Goal: Transaction & Acquisition: Purchase product/service

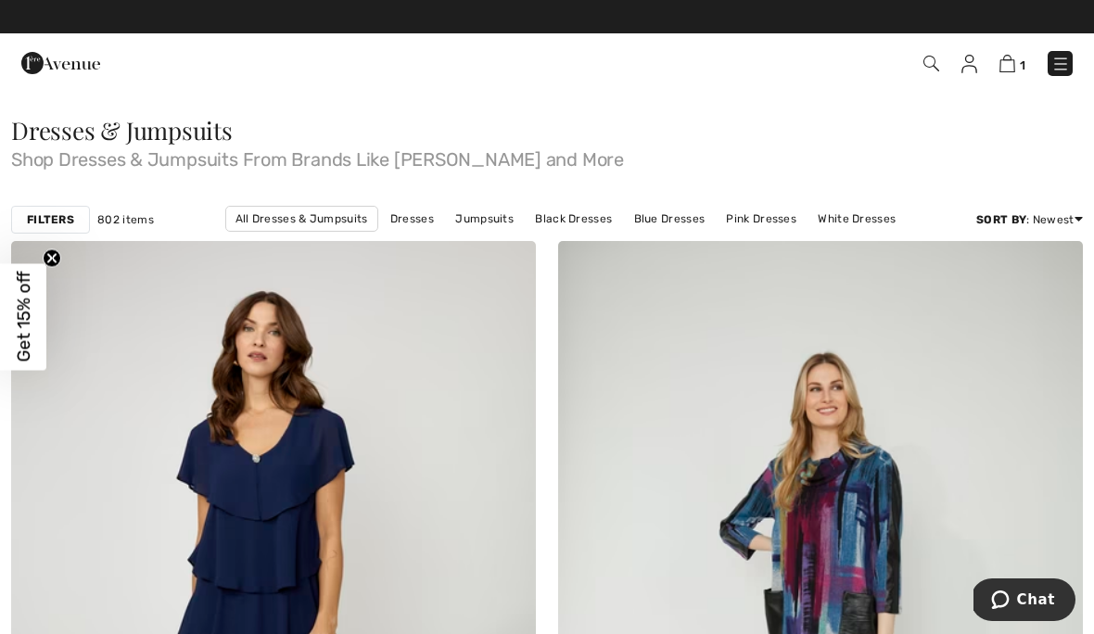
click at [928, 62] on img at bounding box center [931, 64] width 16 height 16
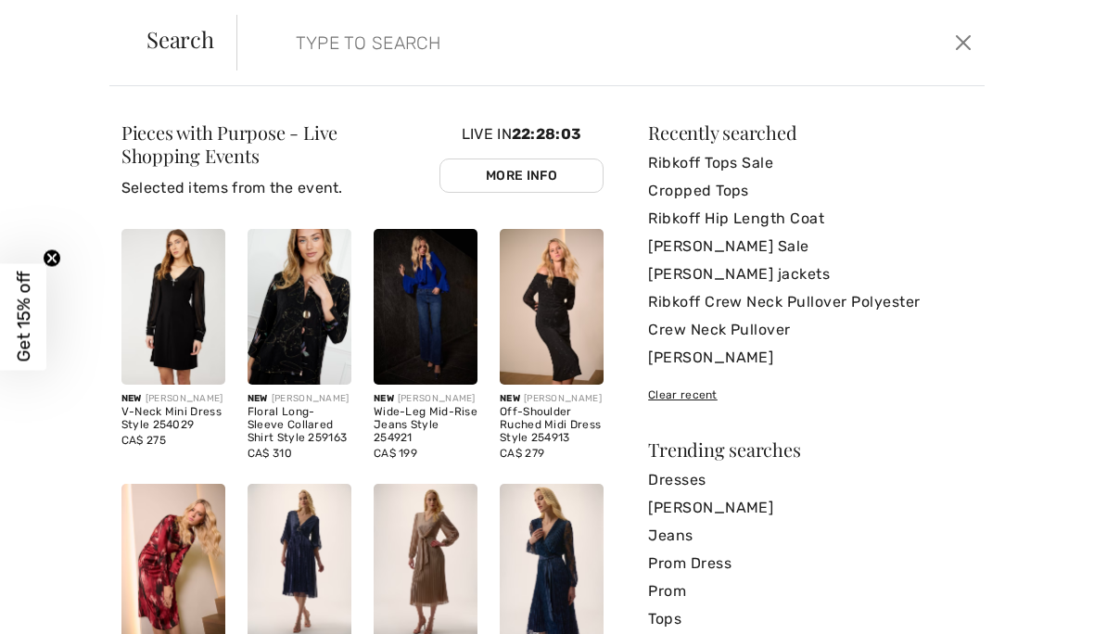
click at [315, 44] on input "search" at bounding box center [532, 43] width 501 height 56
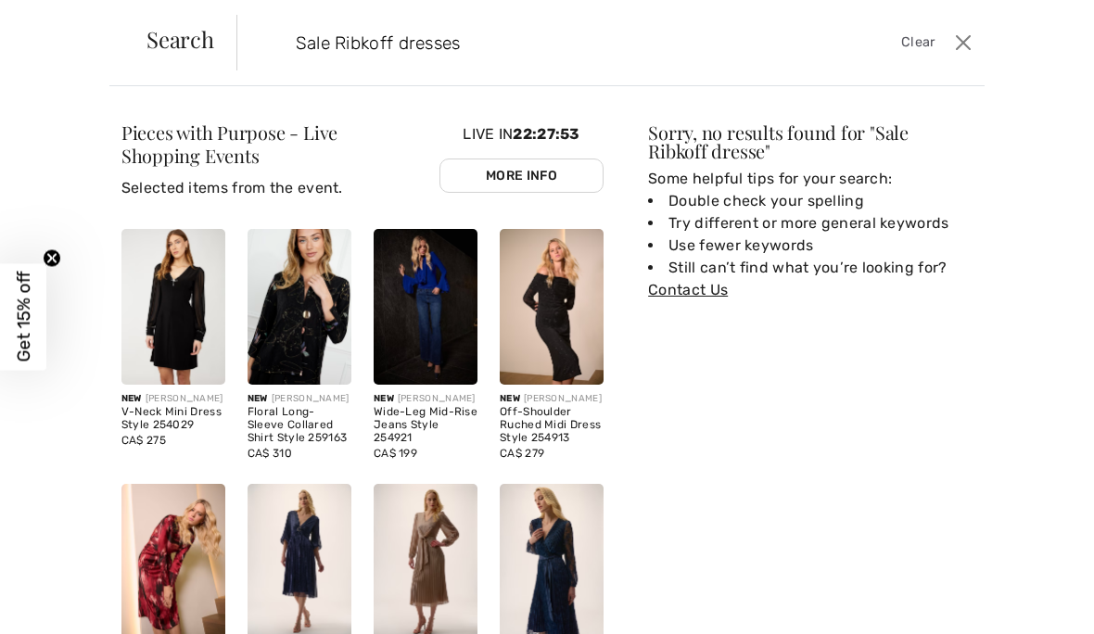
type input "Sale Ribkoff dresses"
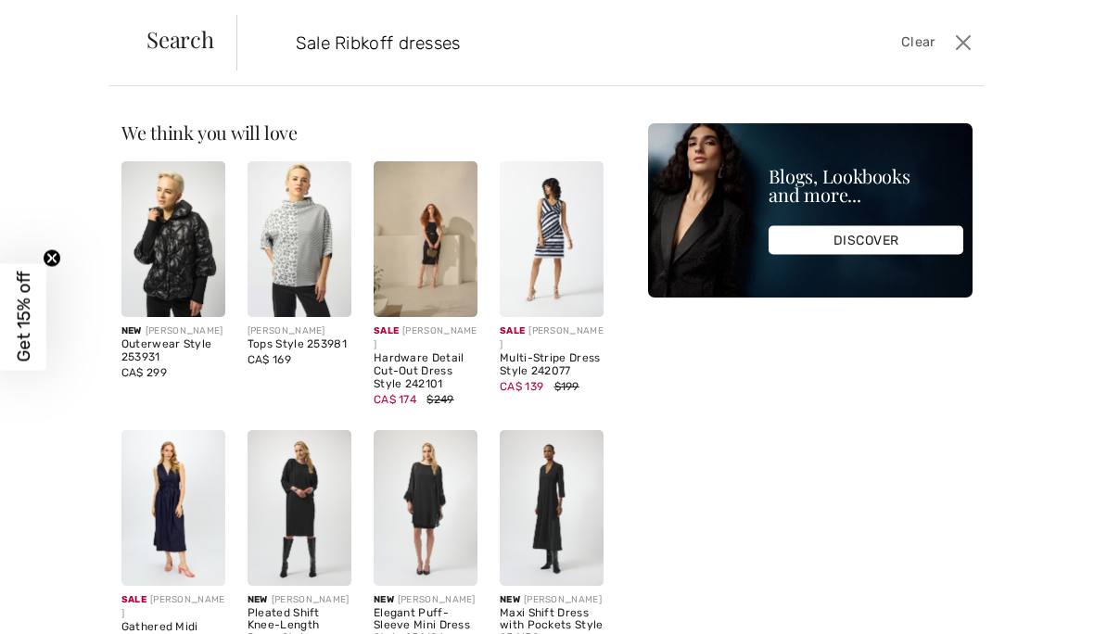
click at [425, 48] on input "Sale Ribkoff dresses" at bounding box center [532, 43] width 501 height 56
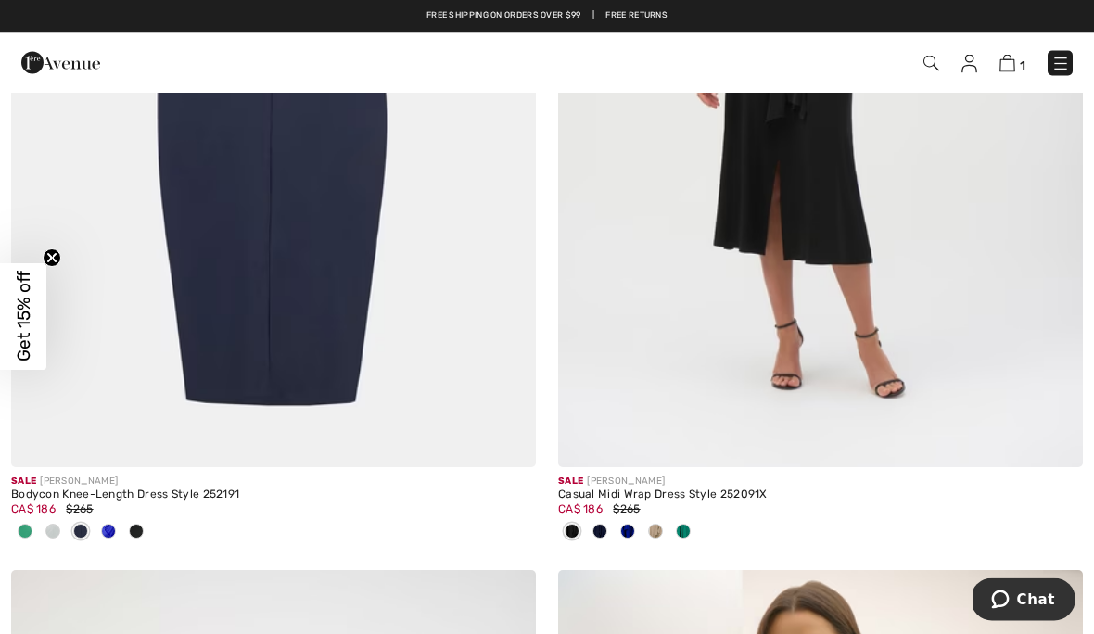
scroll to position [2333, 0]
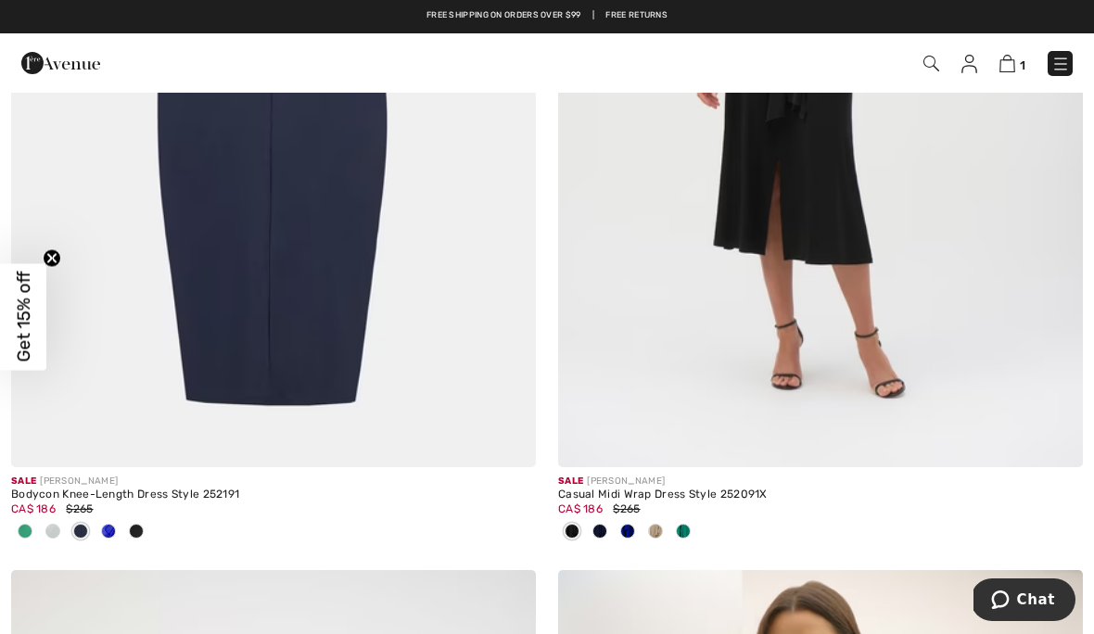
click at [666, 535] on div at bounding box center [655, 532] width 28 height 31
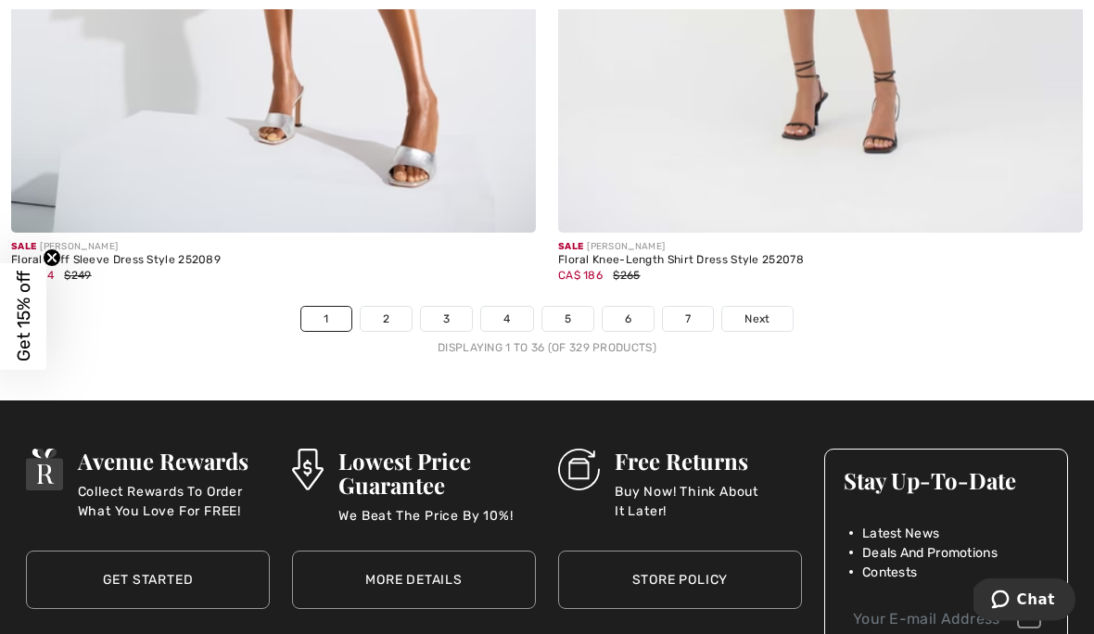
scroll to position [16134, 0]
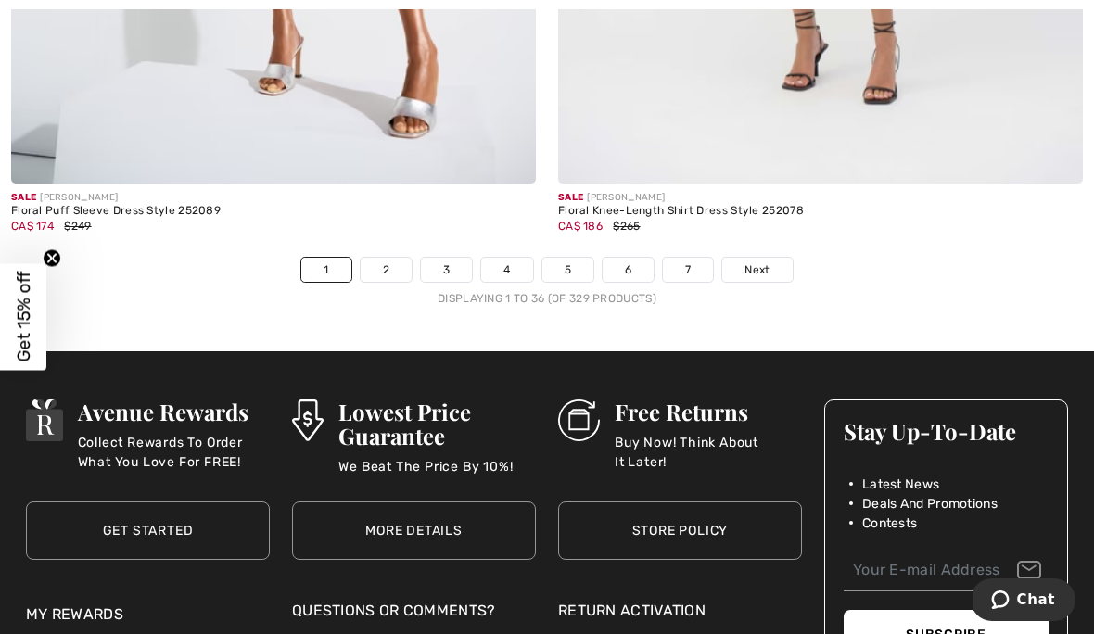
click at [389, 260] on link "2" at bounding box center [386, 270] width 51 height 24
click at [395, 258] on link "2" at bounding box center [386, 270] width 51 height 24
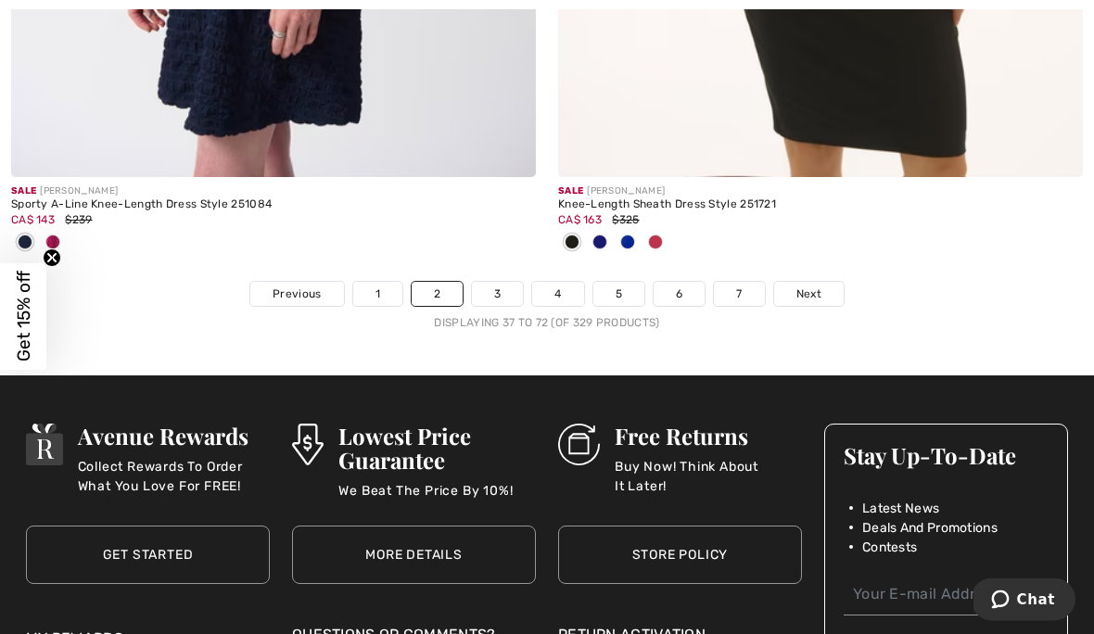
scroll to position [16049, 0]
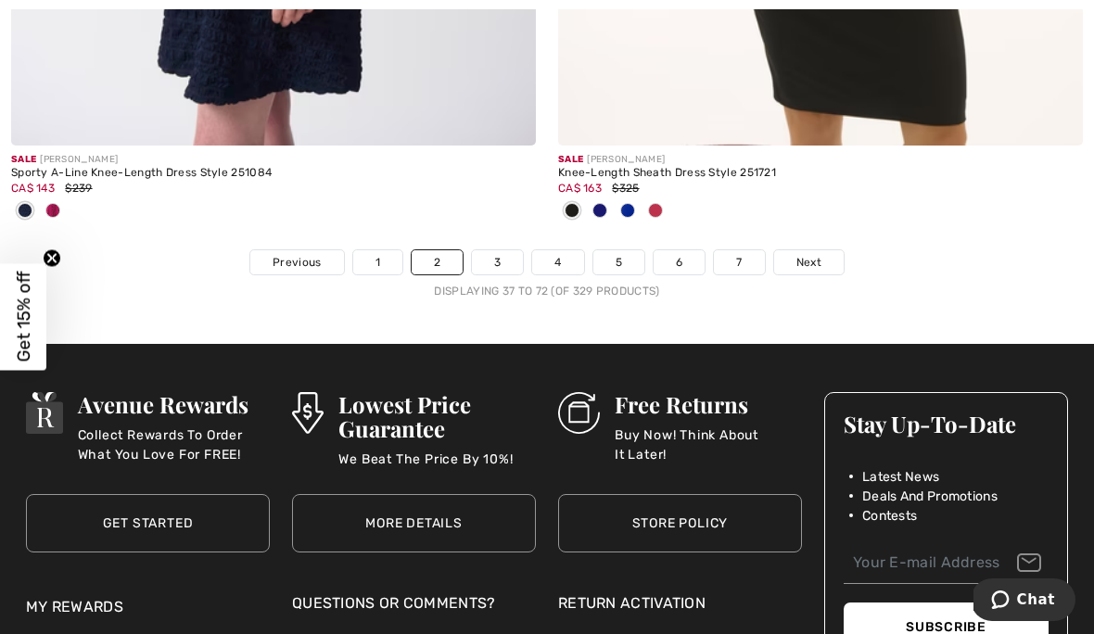
click at [508, 250] on link "3" at bounding box center [497, 262] width 51 height 24
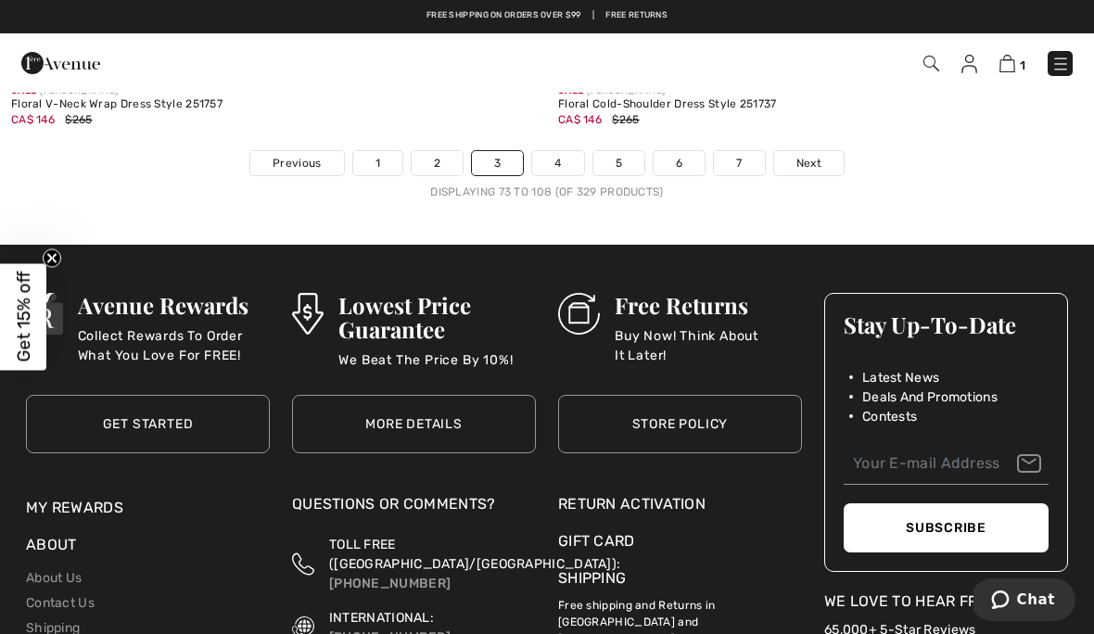
scroll to position [16215, 0]
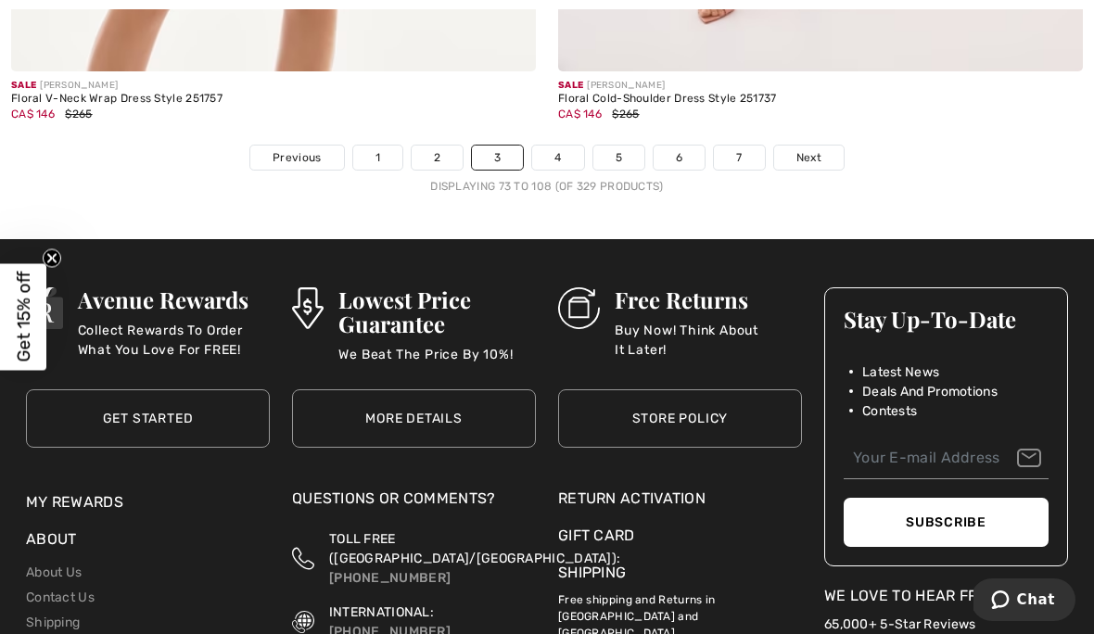
click at [569, 151] on link "4" at bounding box center [557, 158] width 51 height 24
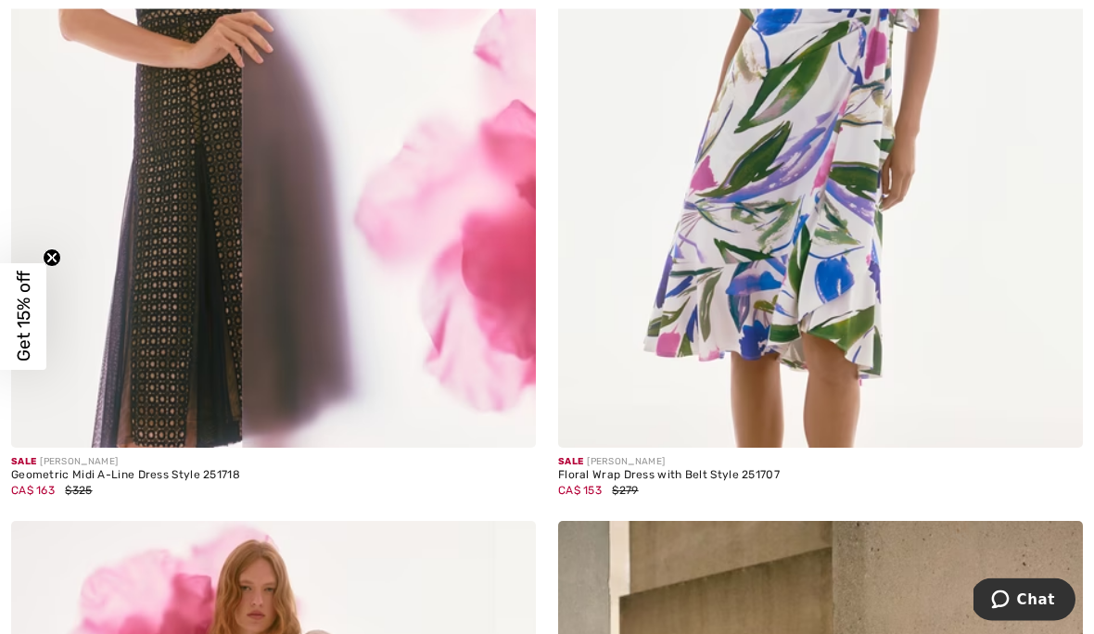
scroll to position [572, 0]
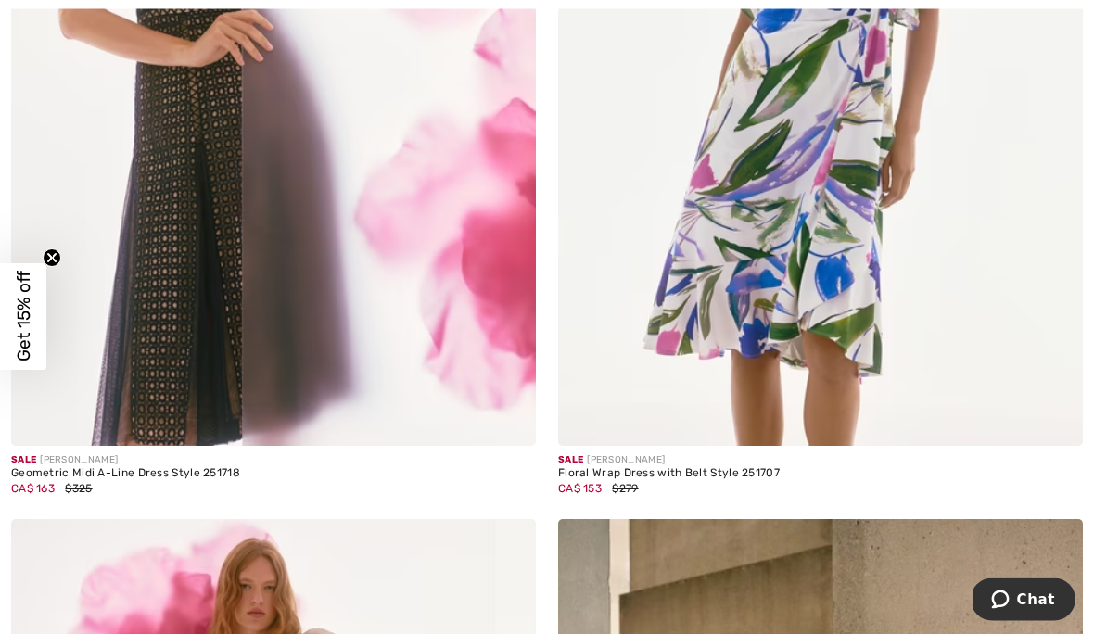
click at [213, 339] on img at bounding box center [273, 53] width 525 height 787
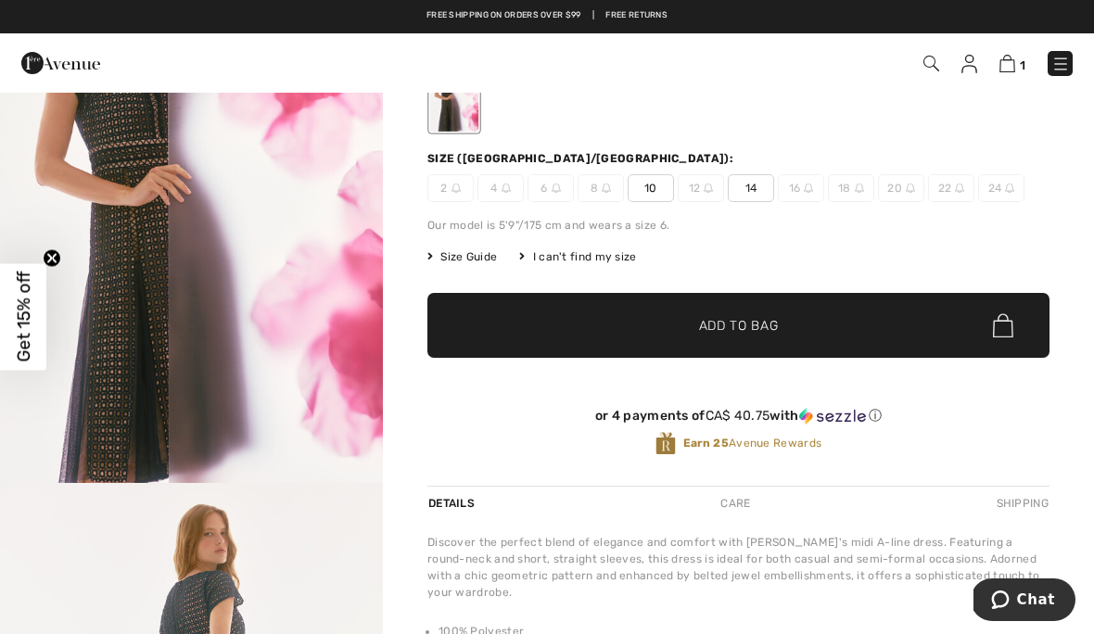
scroll to position [154, 0]
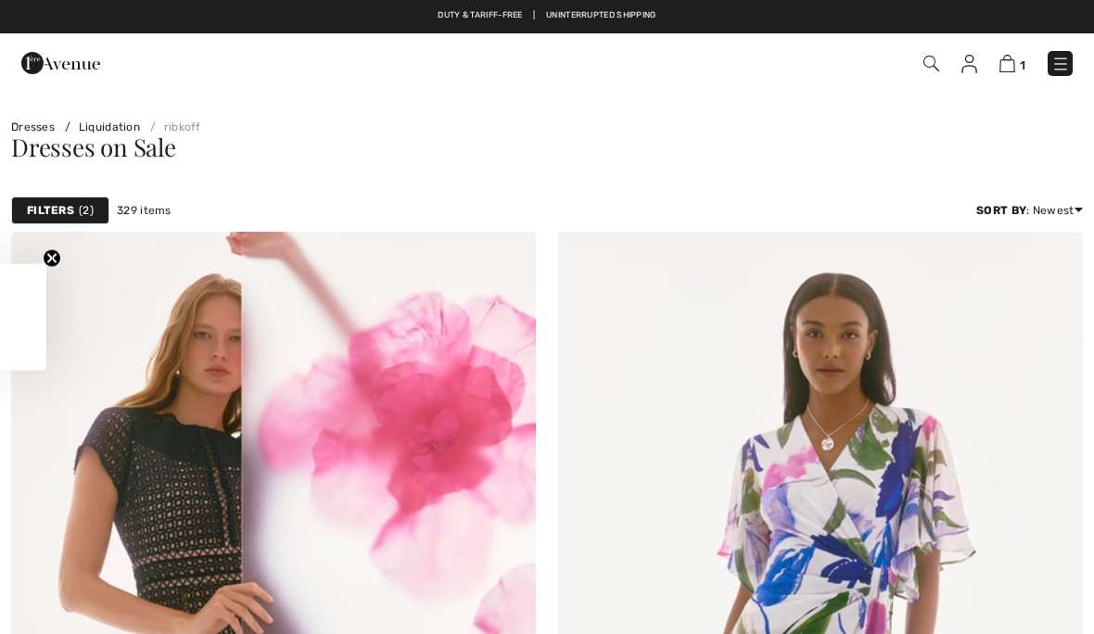
checkbox input "true"
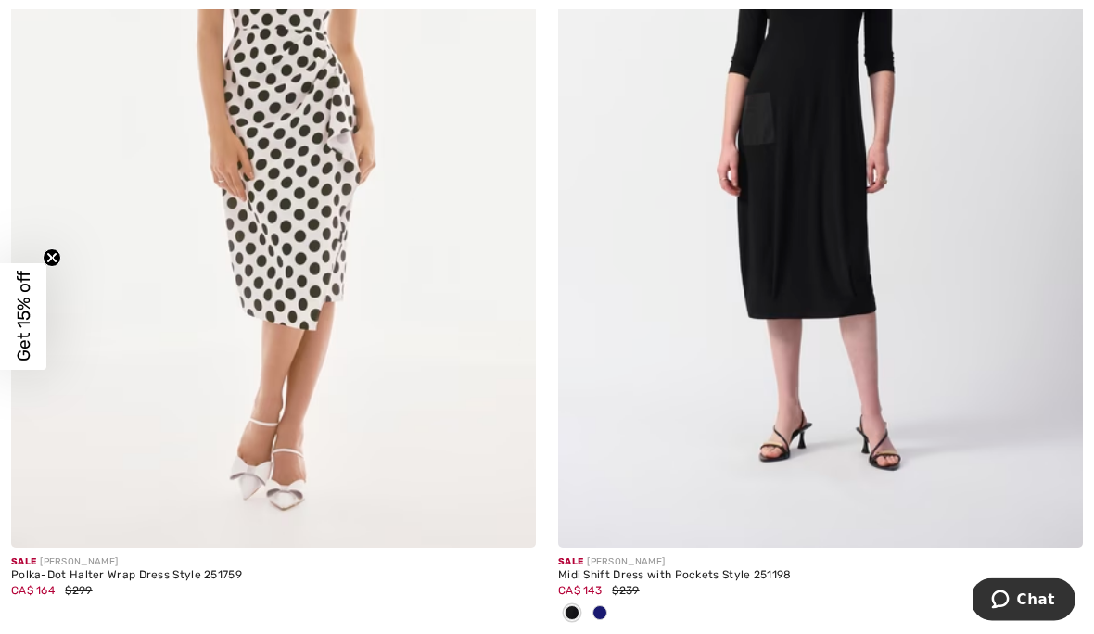
scroll to position [4833, 0]
click at [610, 611] on div at bounding box center [600, 613] width 28 height 31
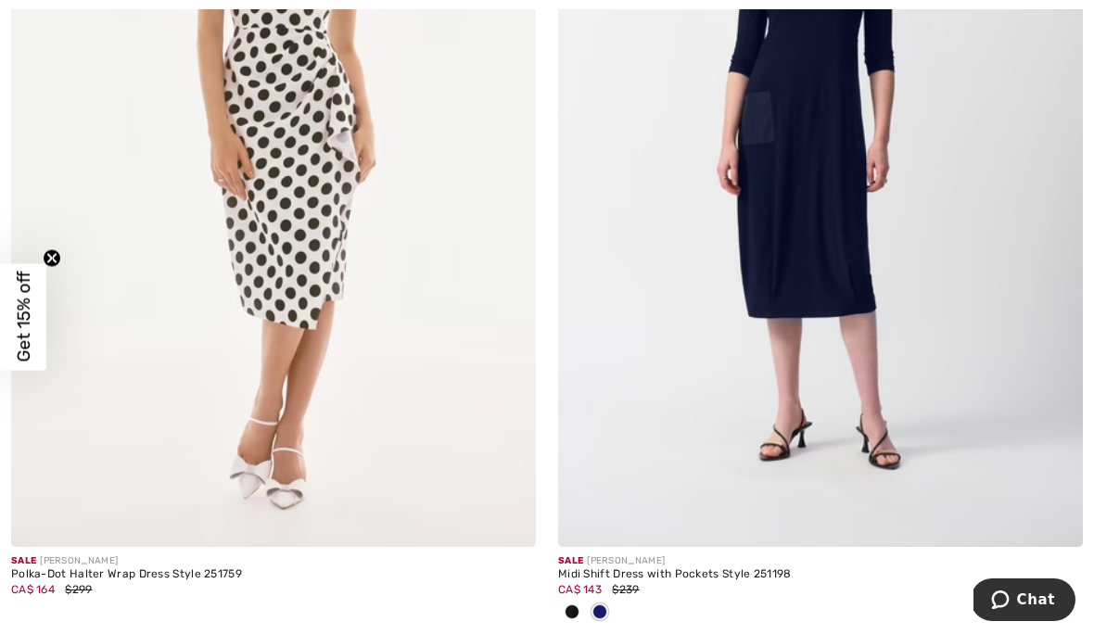
click at [825, 247] on img at bounding box center [820, 153] width 525 height 787
click at [838, 281] on img at bounding box center [820, 153] width 525 height 787
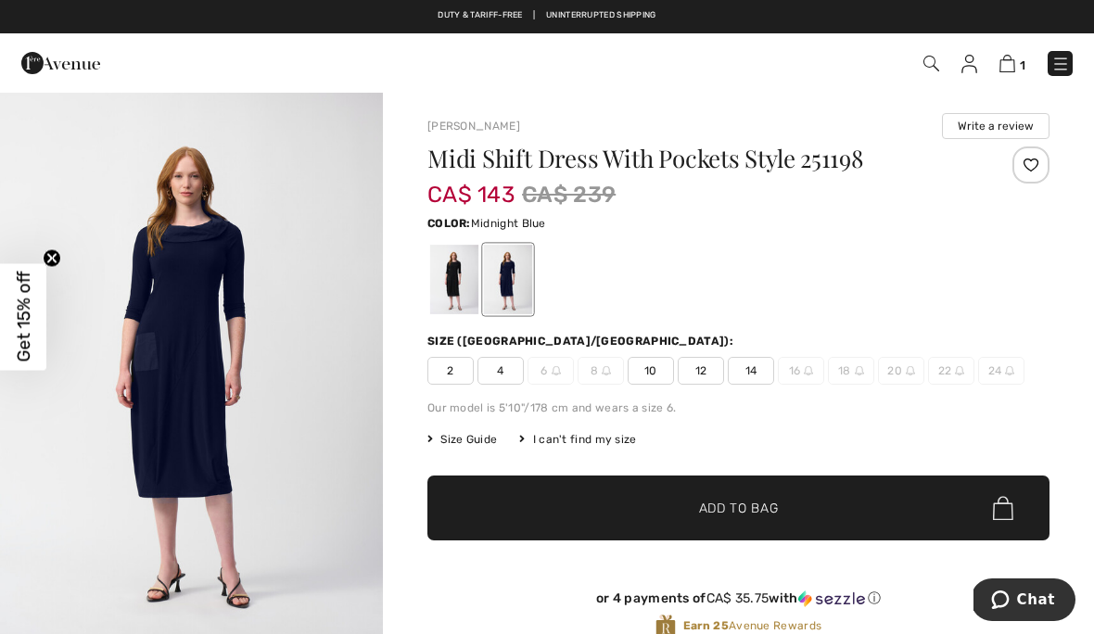
click at [451, 283] on div at bounding box center [454, 280] width 48 height 70
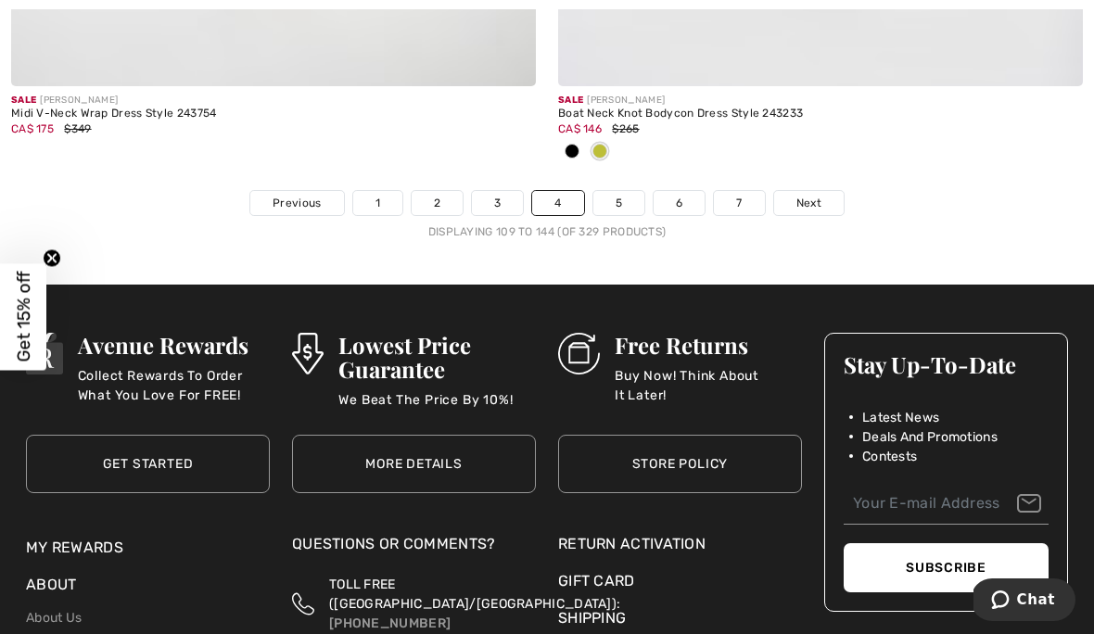
scroll to position [16172, 0]
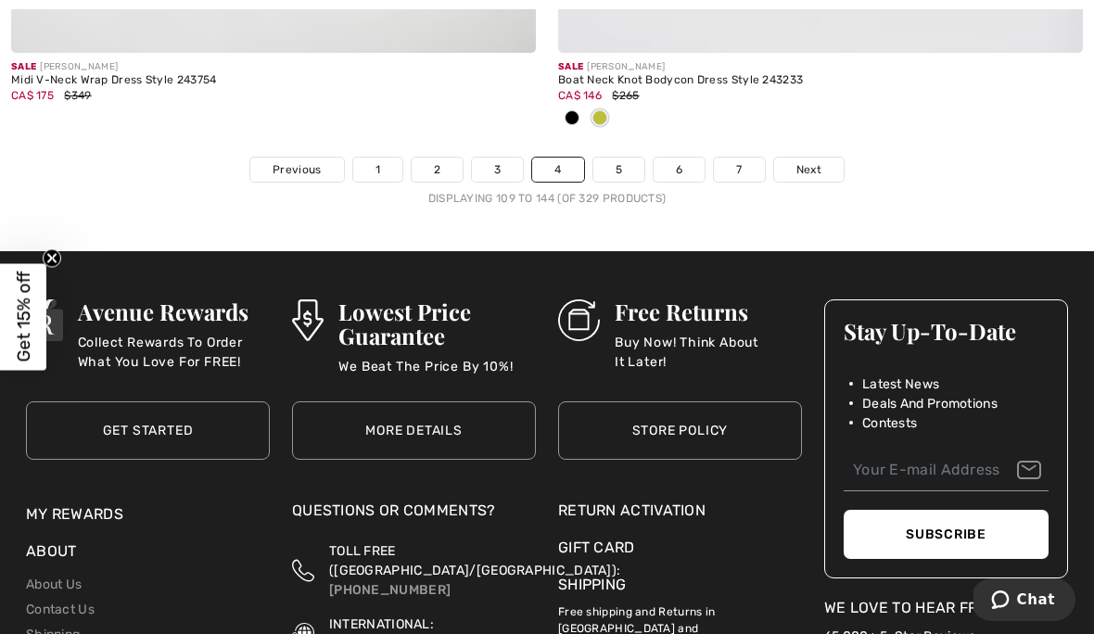
click at [626, 159] on link "5" at bounding box center [618, 170] width 51 height 24
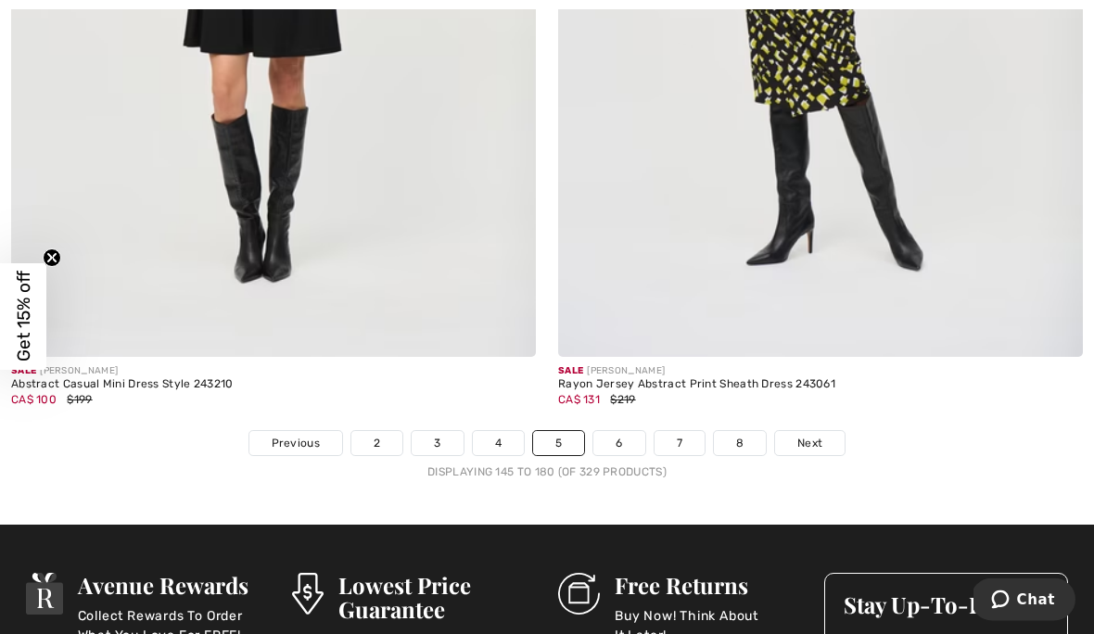
scroll to position [15899, 0]
click at [626, 433] on link "6" at bounding box center [618, 443] width 51 height 24
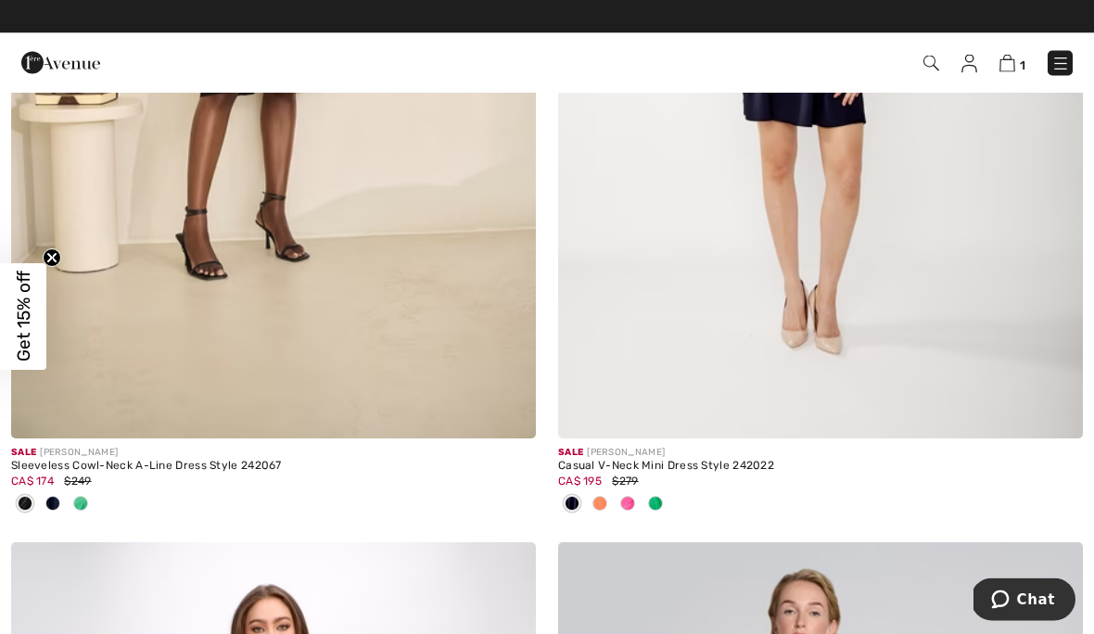
scroll to position [9596, 0]
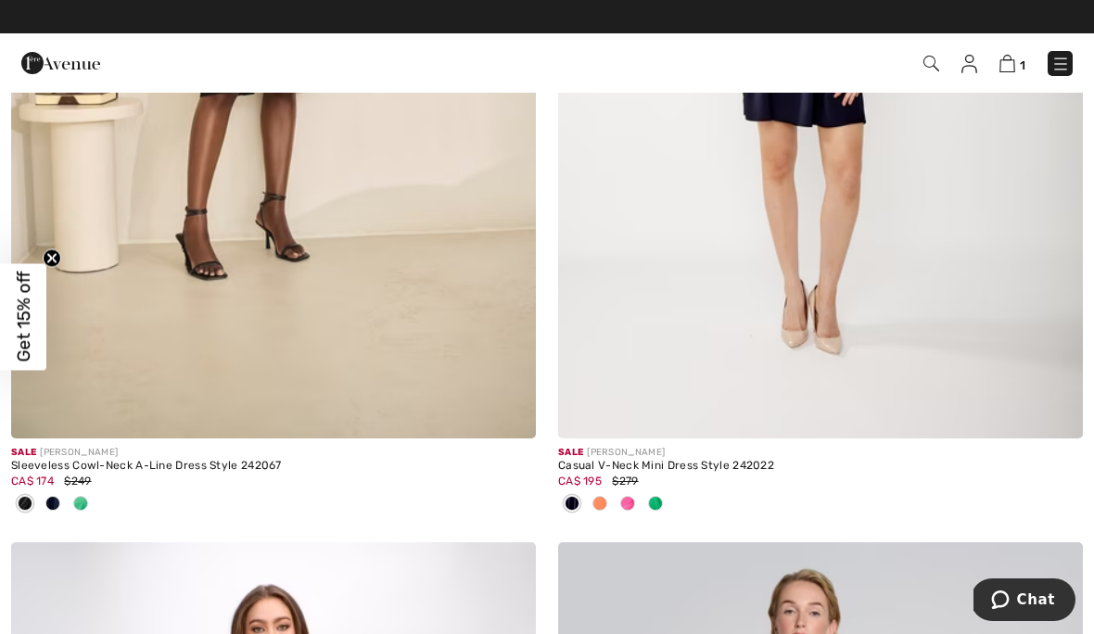
click at [94, 505] on div at bounding box center [81, 504] width 28 height 31
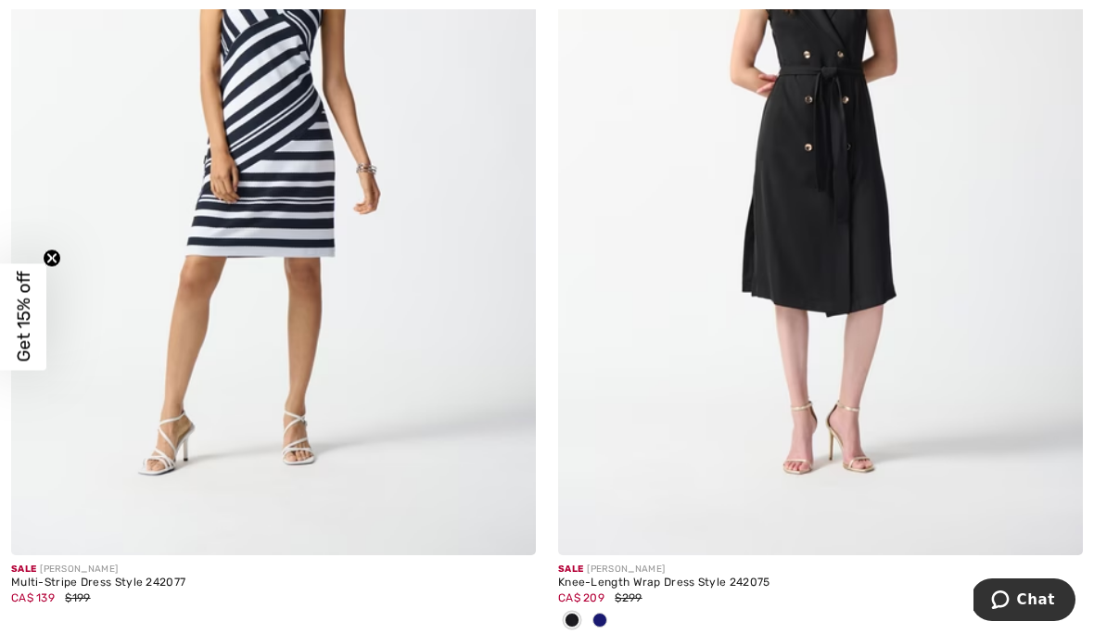
scroll to position [14971, 0]
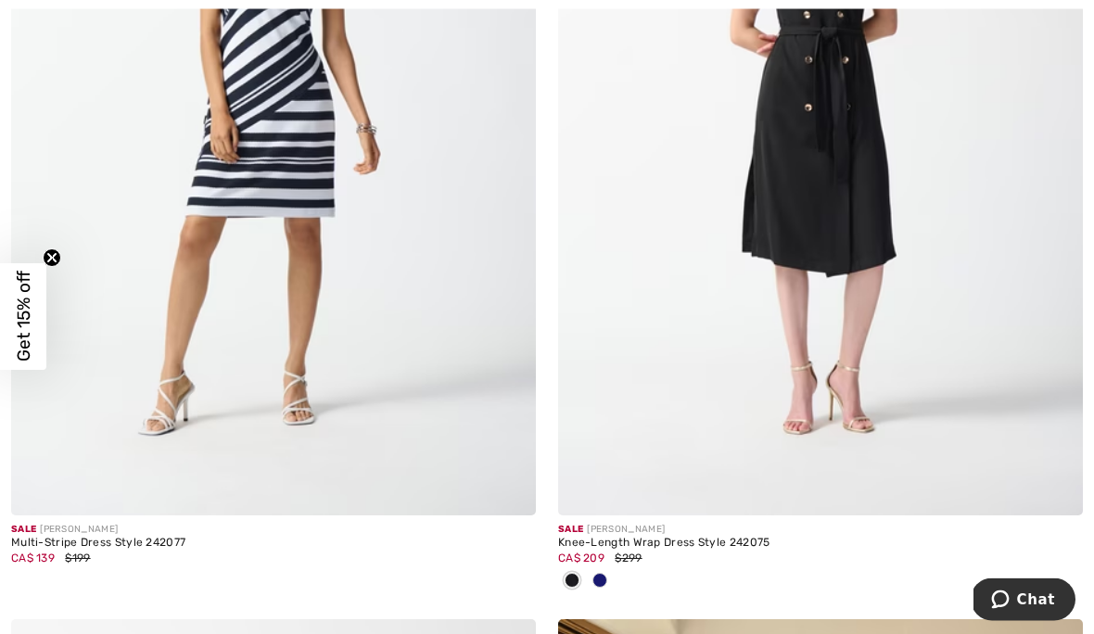
click at [610, 569] on div at bounding box center [600, 582] width 28 height 31
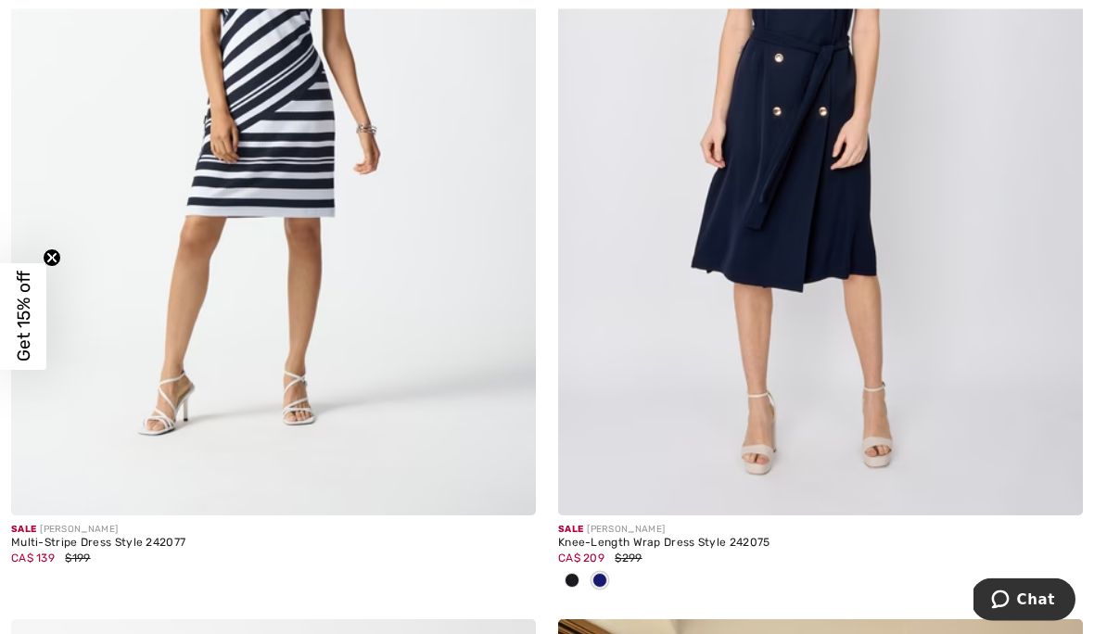
scroll to position [14972, 0]
click at [1038, 163] on img at bounding box center [820, 121] width 525 height 787
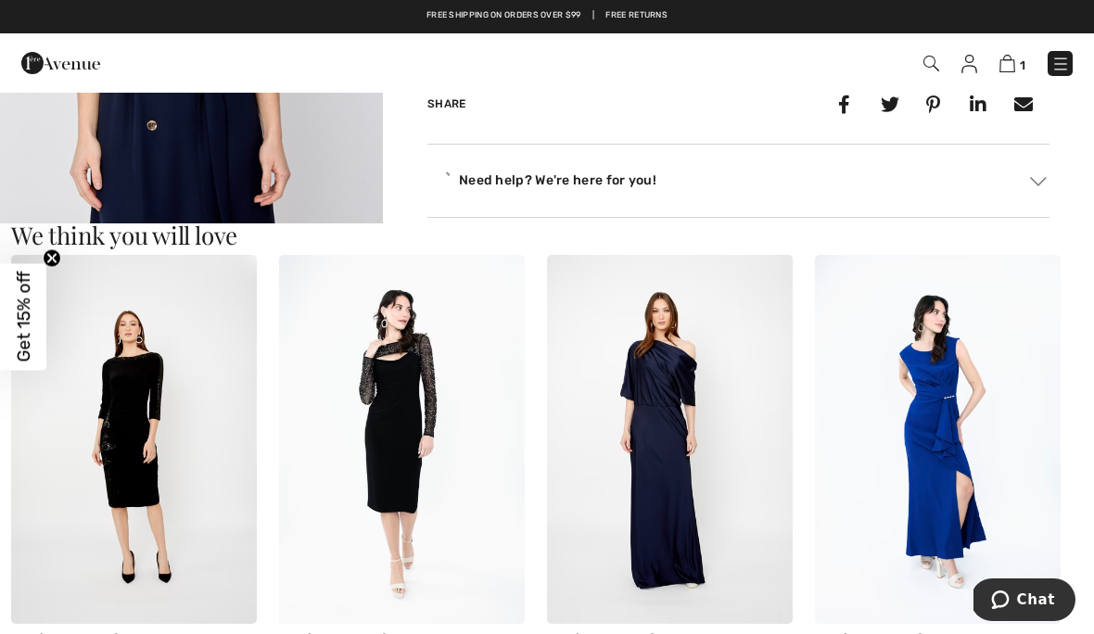
scroll to position [816, 0]
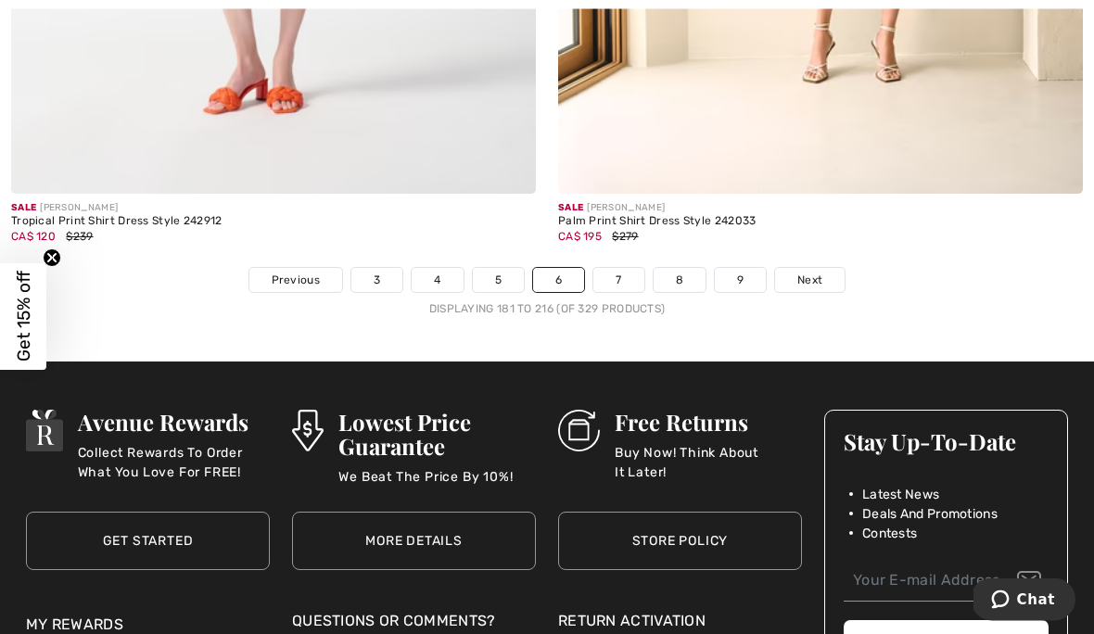
scroll to position [16184, 0]
click at [627, 272] on link "7" at bounding box center [618, 280] width 50 height 24
click at [617, 268] on link "7" at bounding box center [618, 280] width 50 height 24
click at [619, 268] on link "7" at bounding box center [618, 280] width 50 height 24
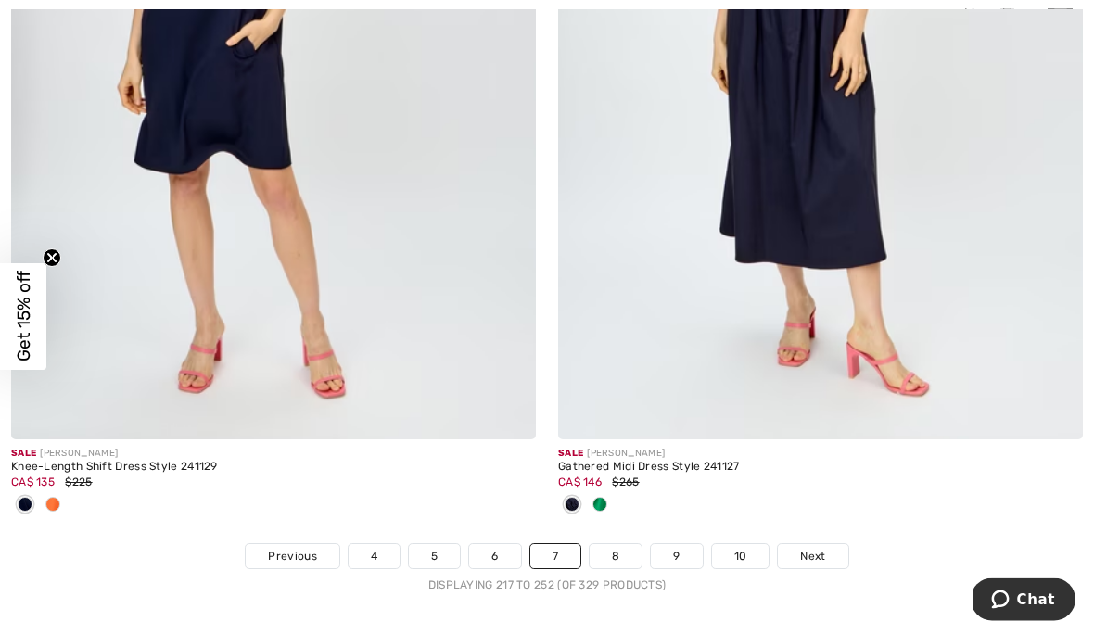
scroll to position [15848, 0]
click at [635, 551] on link "8" at bounding box center [616, 555] width 52 height 24
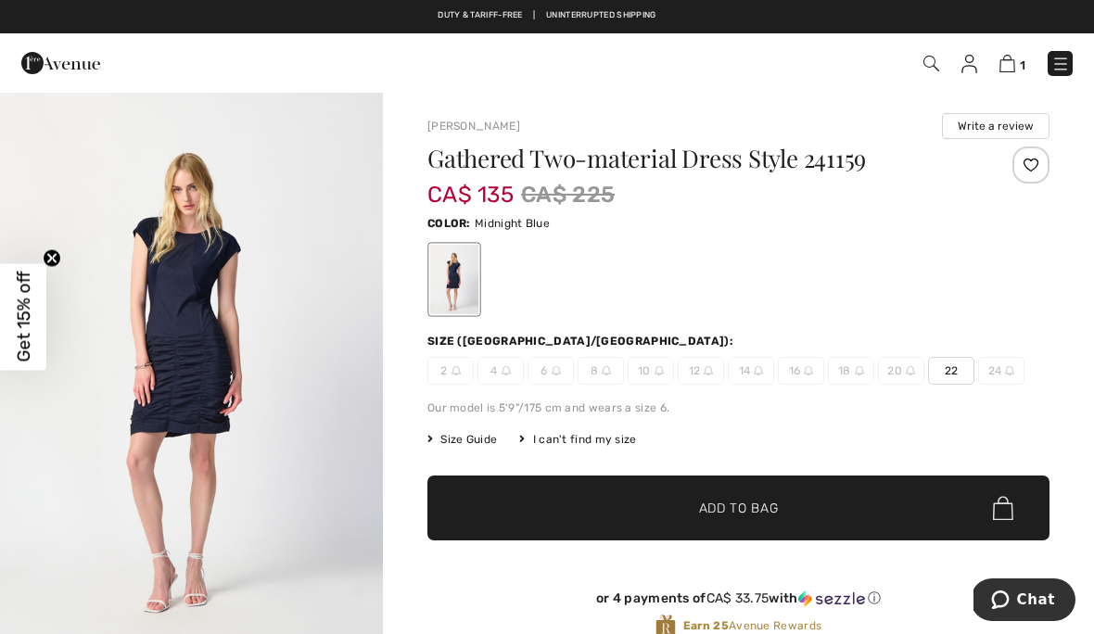
click at [930, 67] on img at bounding box center [931, 64] width 16 height 16
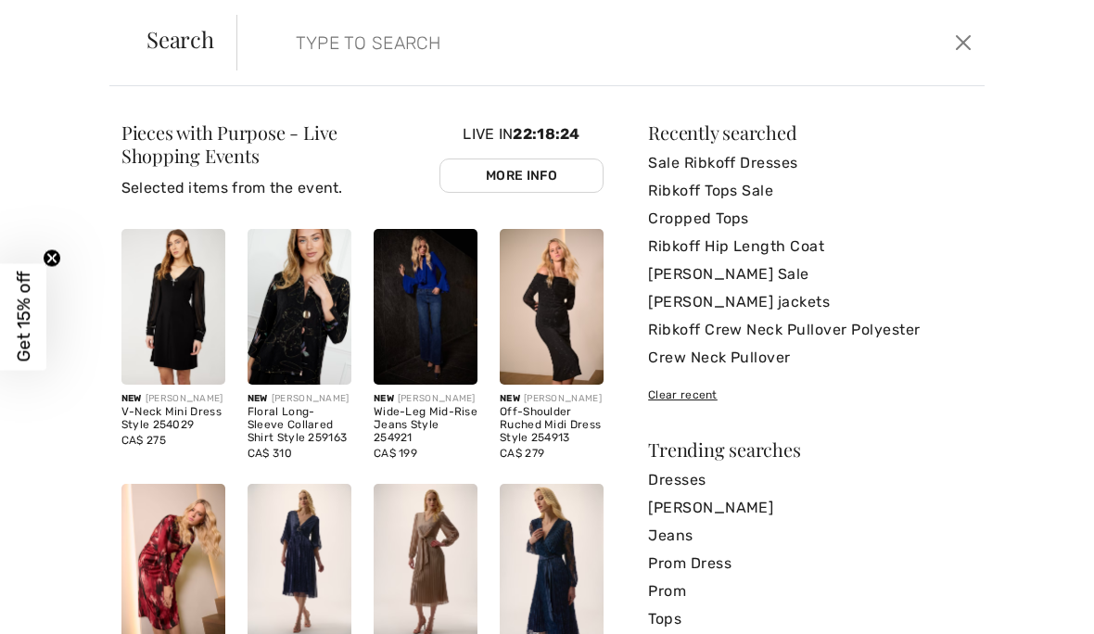
click at [580, 316] on img at bounding box center [552, 307] width 104 height 156
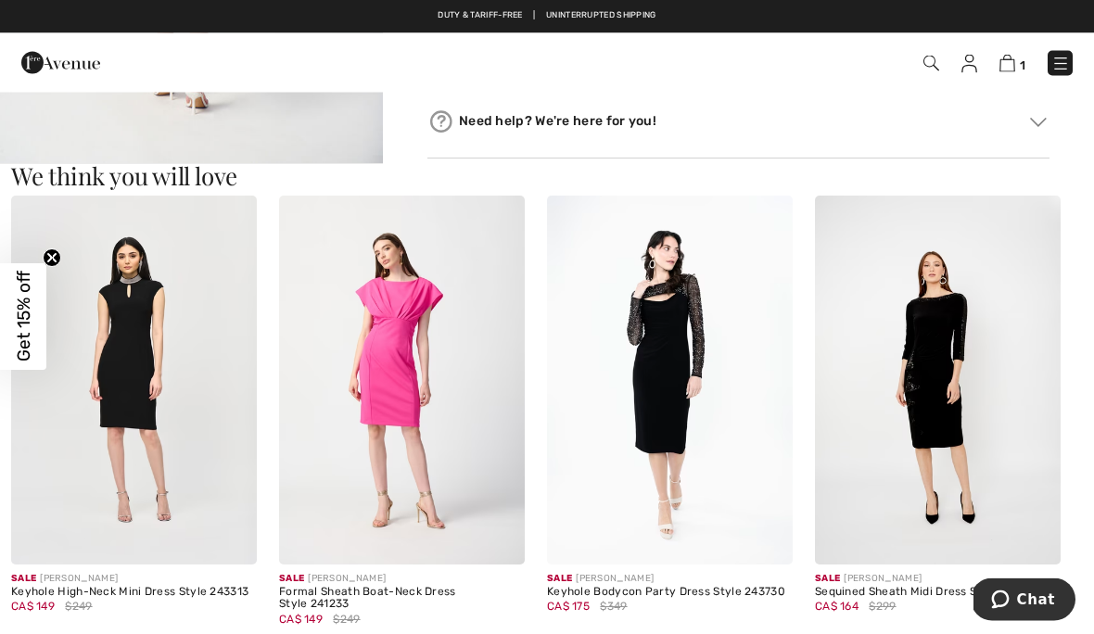
scroll to position [985, 0]
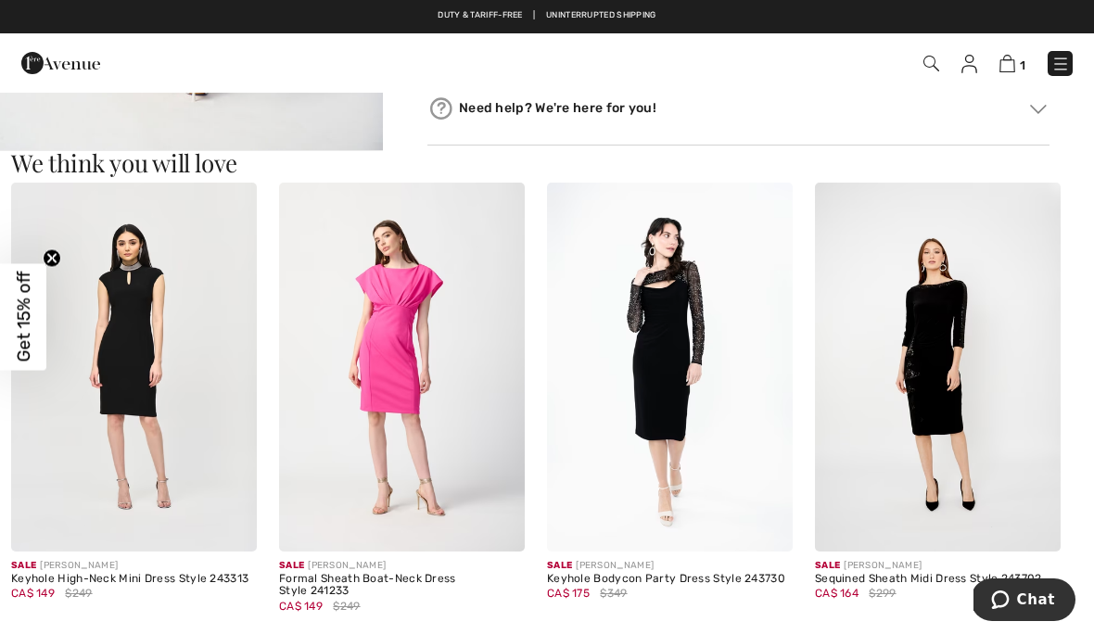
click at [870, 232] on img at bounding box center [938, 367] width 246 height 369
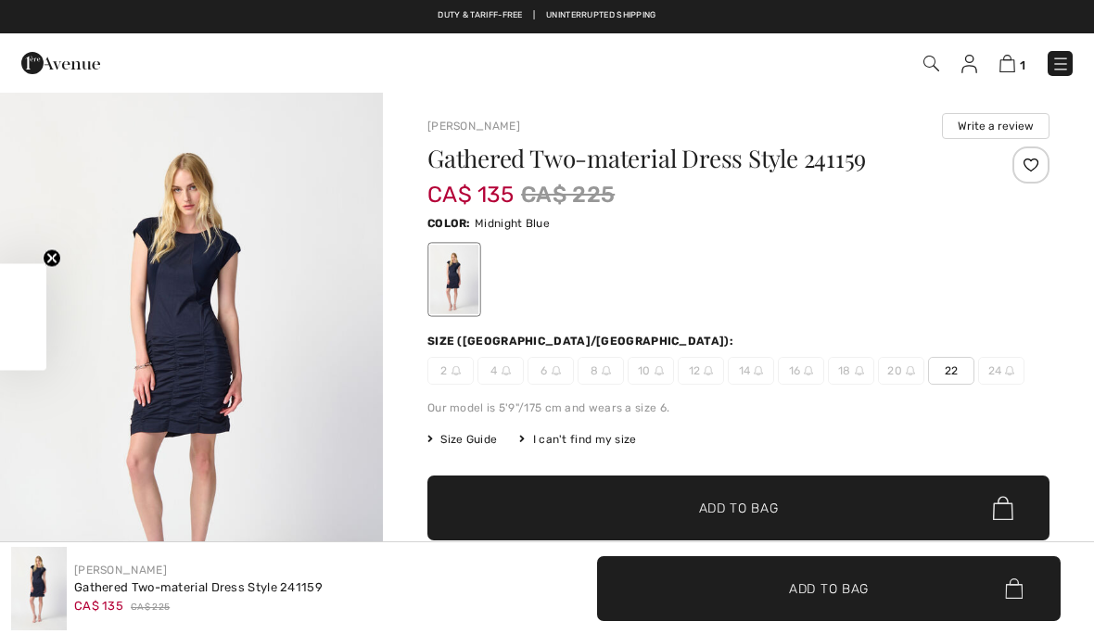
scroll to position [1069, 0]
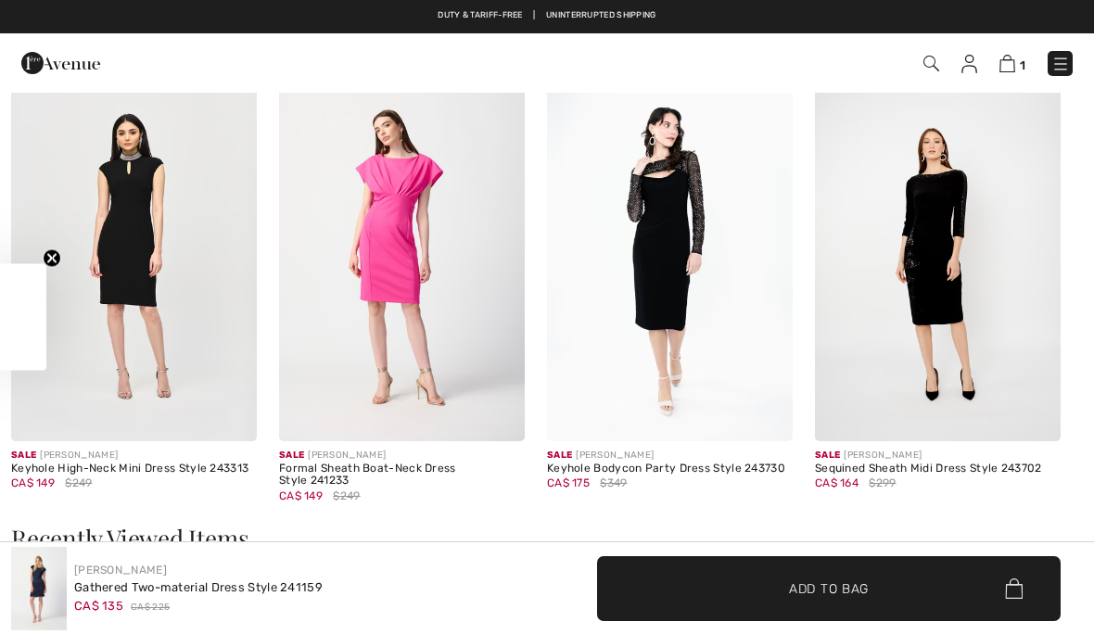
checkbox input "true"
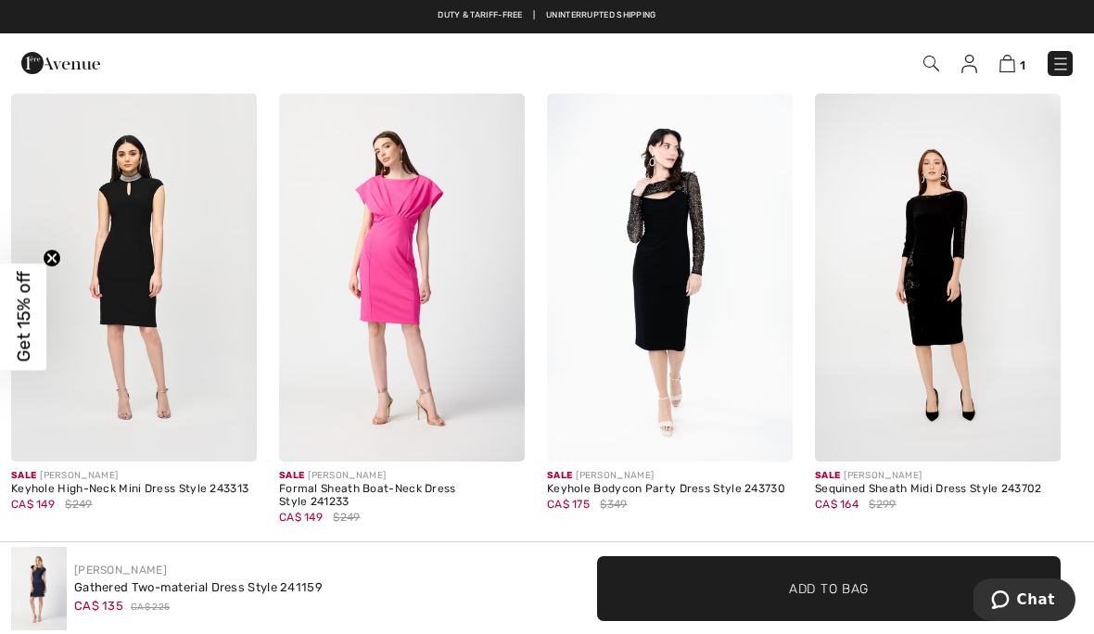
scroll to position [0, 0]
click at [930, 70] on img at bounding box center [931, 64] width 16 height 16
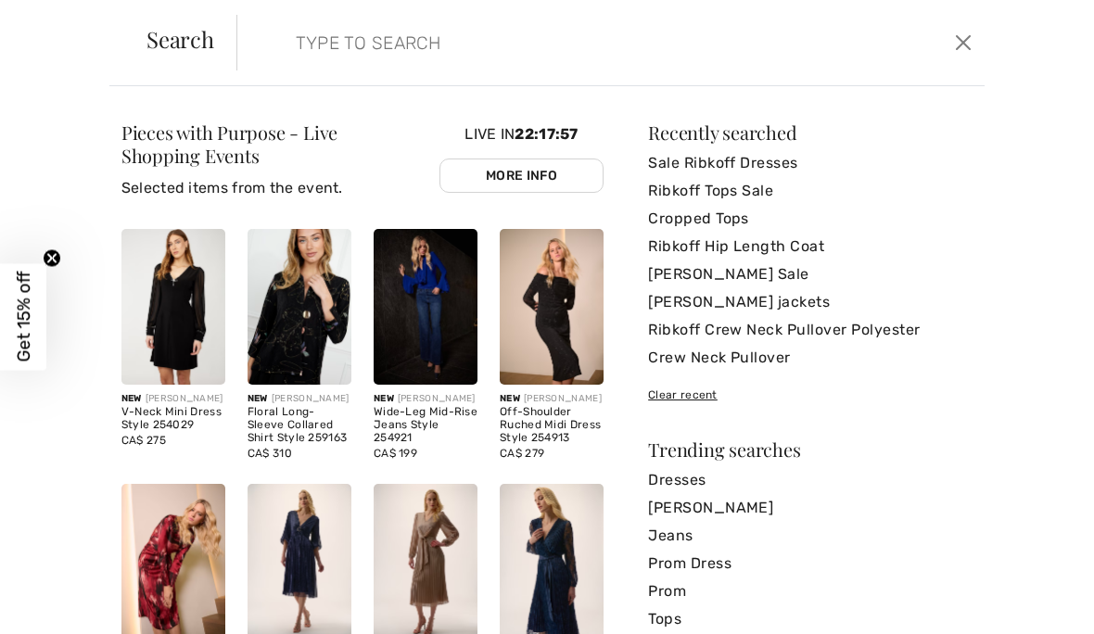
click at [290, 37] on input "search" at bounding box center [532, 43] width 501 height 56
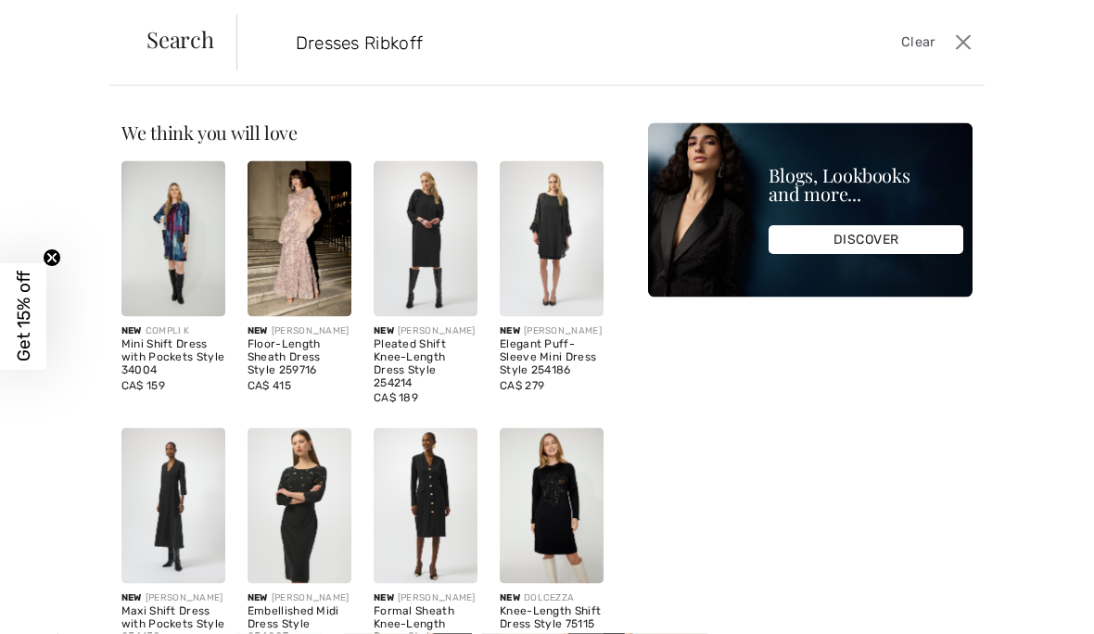
type input "Dresses Ribkoff"
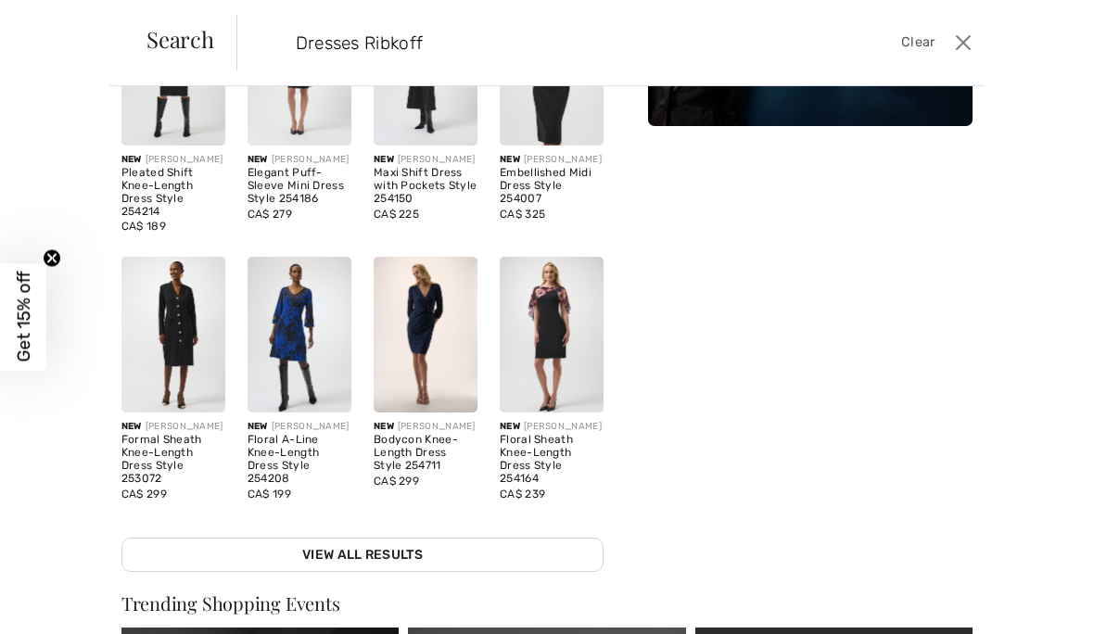
scroll to position [174, 0]
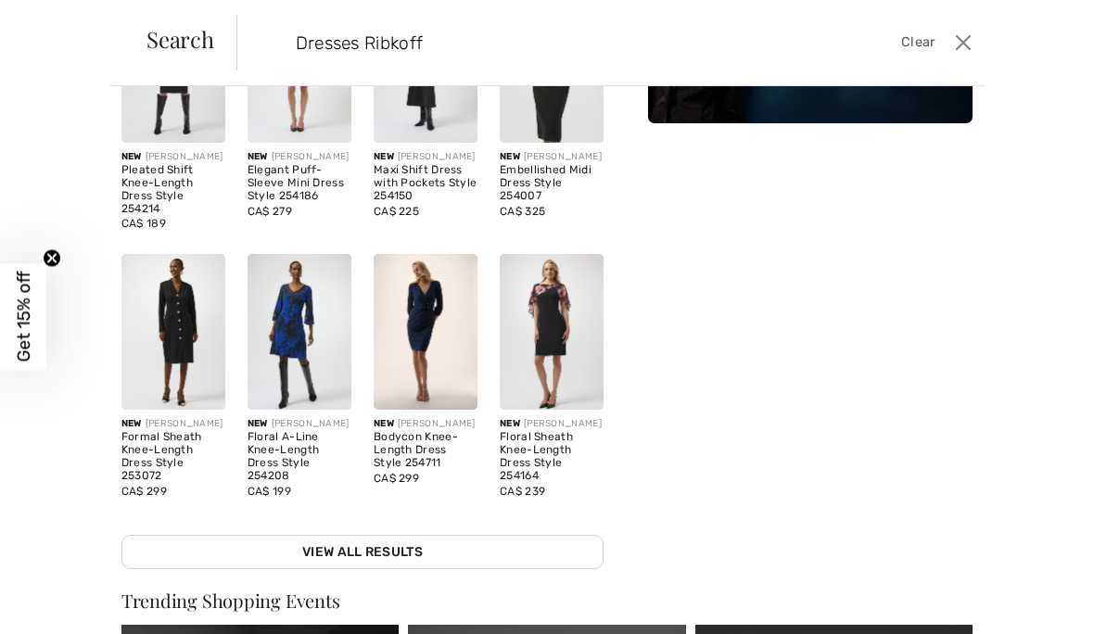
click at [192, 373] on img at bounding box center [173, 332] width 104 height 156
click at [198, 350] on img at bounding box center [173, 332] width 104 height 156
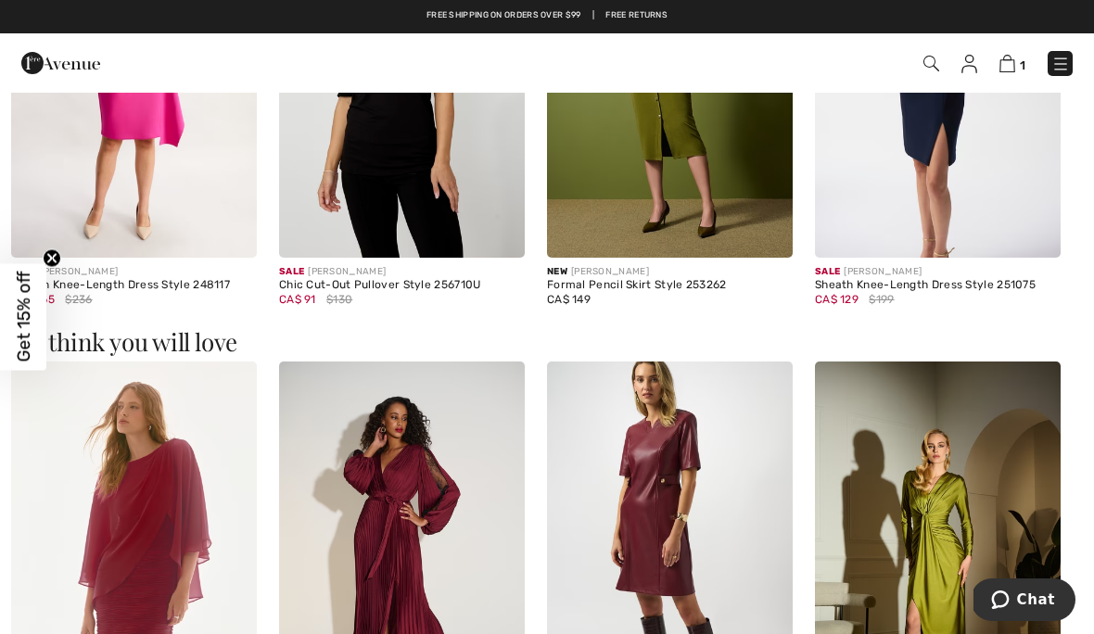
scroll to position [1487, 0]
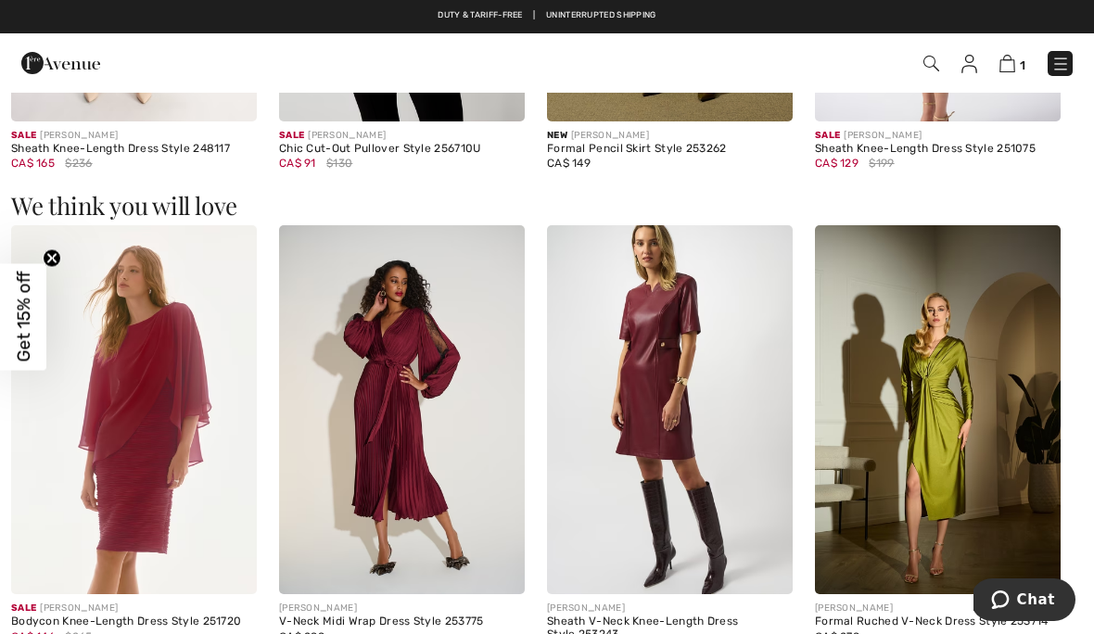
click at [1024, 205] on h3 "We think you will love" at bounding box center [547, 206] width 1072 height 24
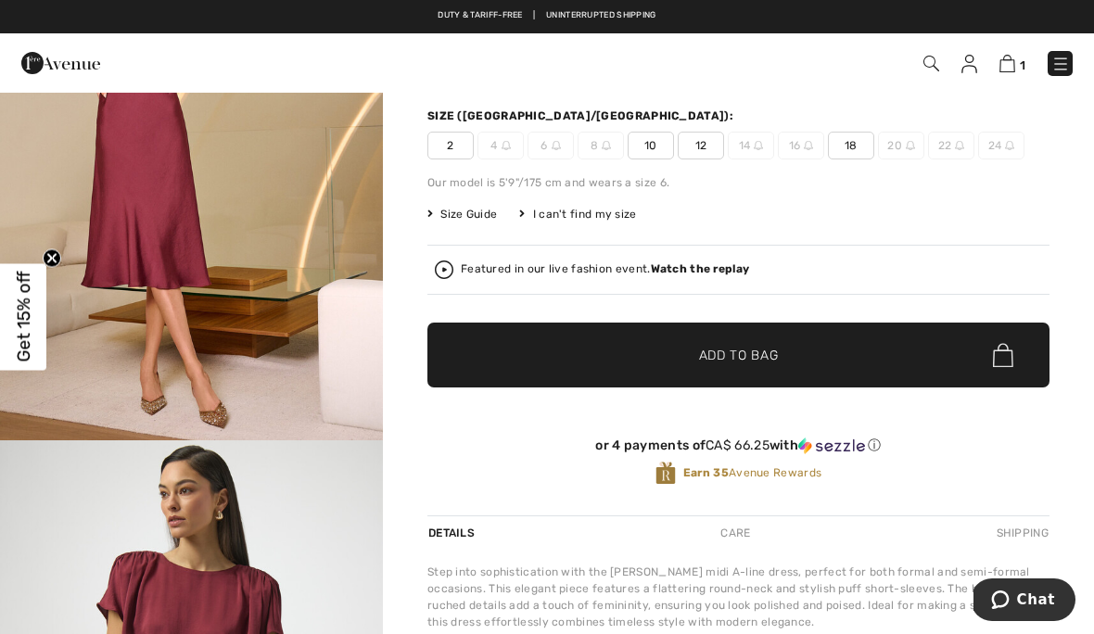
scroll to position [212, 0]
